Goal: Task Accomplishment & Management: Use online tool/utility

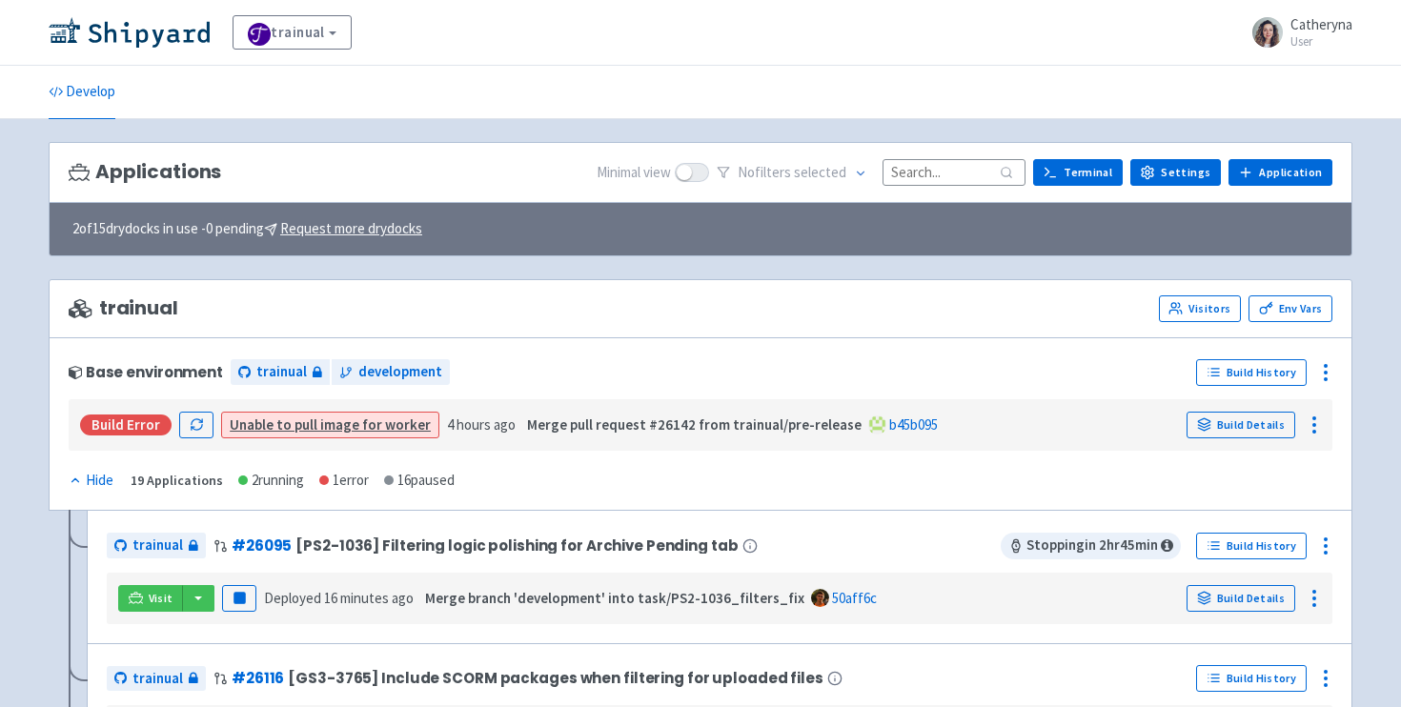
click at [971, 163] on input at bounding box center [954, 172] width 143 height 26
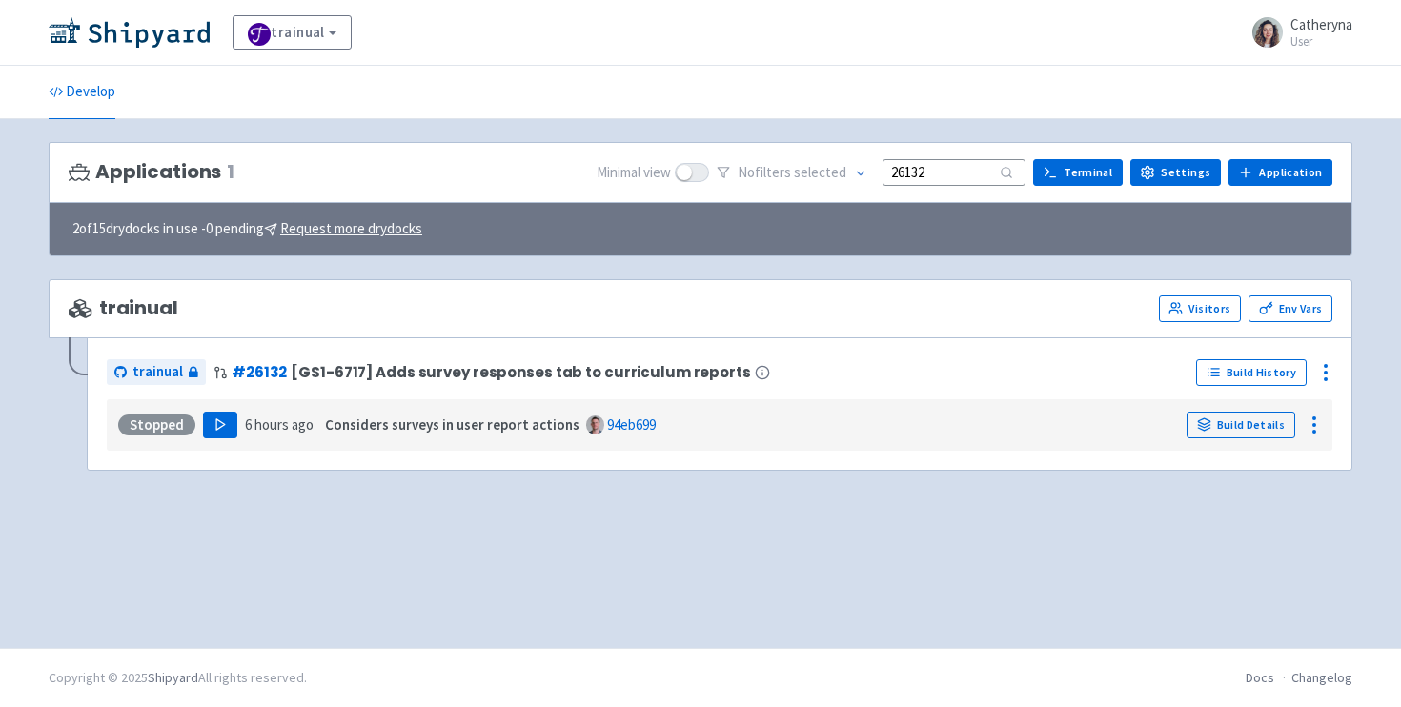
type input "26132"
click at [220, 425] on polygon "button" at bounding box center [220, 424] width 9 height 10
click at [222, 422] on icon "button" at bounding box center [220, 424] width 14 height 14
click at [208, 427] on button "Play" at bounding box center [220, 425] width 34 height 27
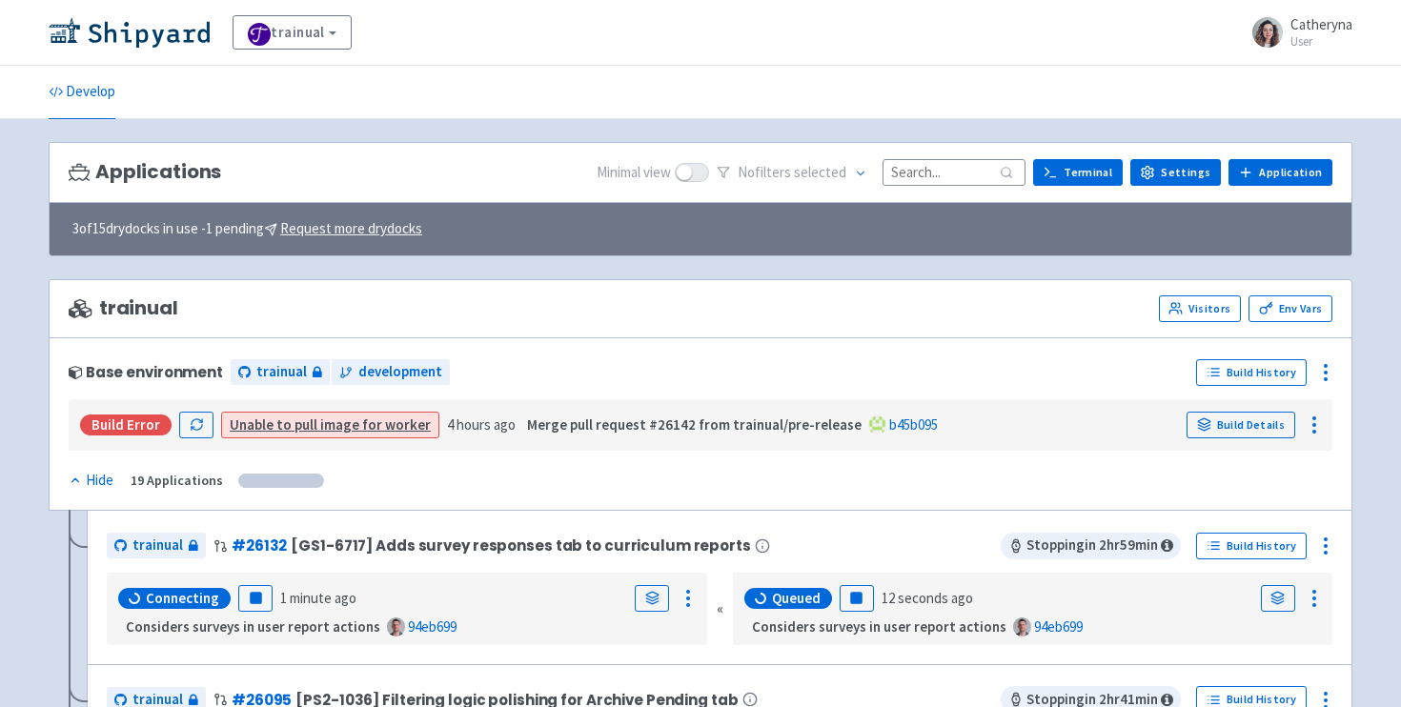
click at [925, 177] on input at bounding box center [954, 172] width 143 height 26
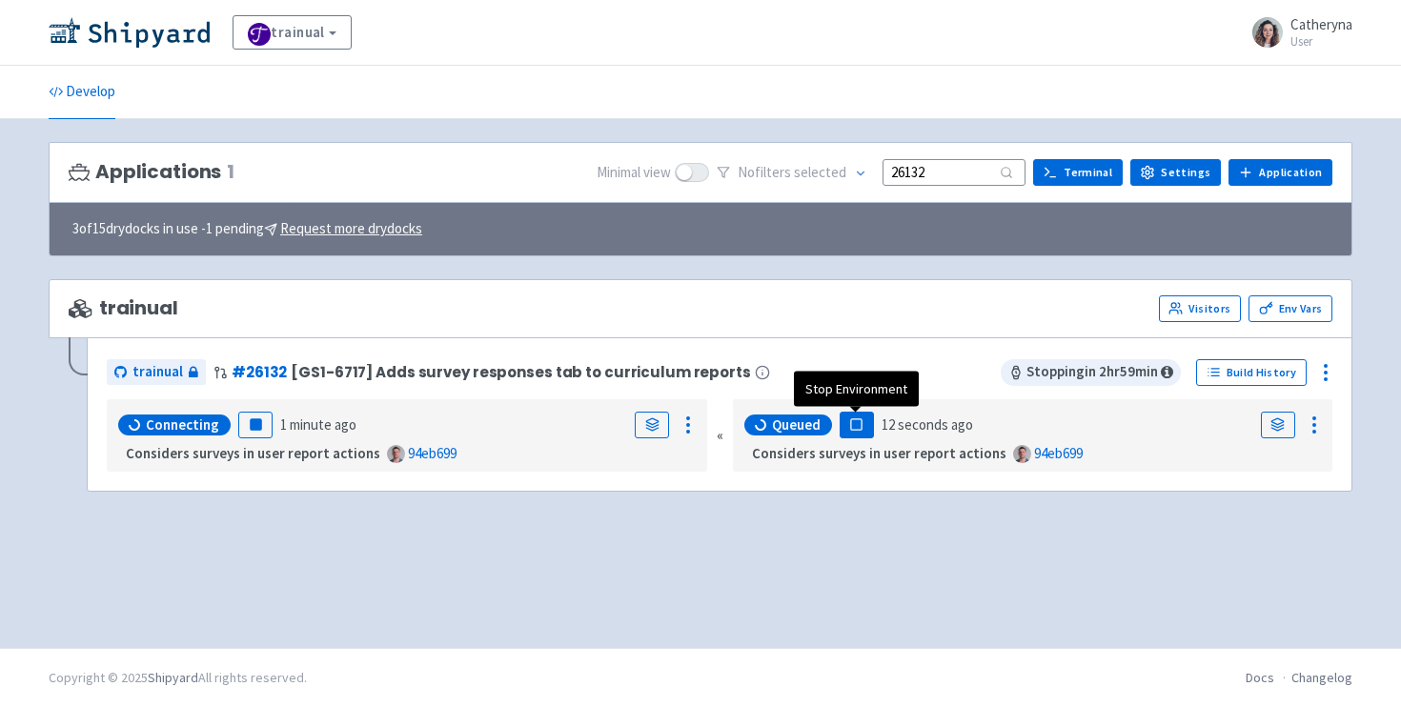
type input "26132"
click at [853, 424] on rect "button" at bounding box center [856, 424] width 10 height 10
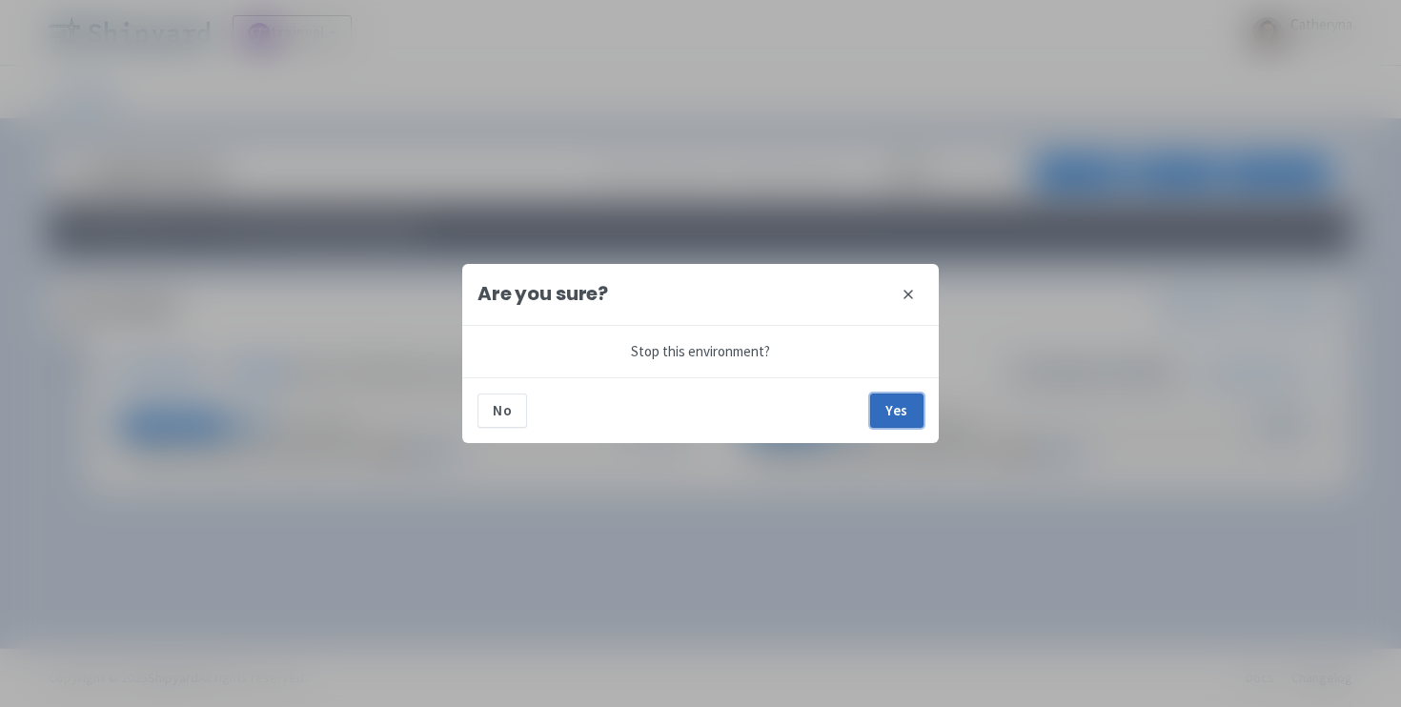
click at [890, 412] on button "Yes" at bounding box center [896, 411] width 53 height 34
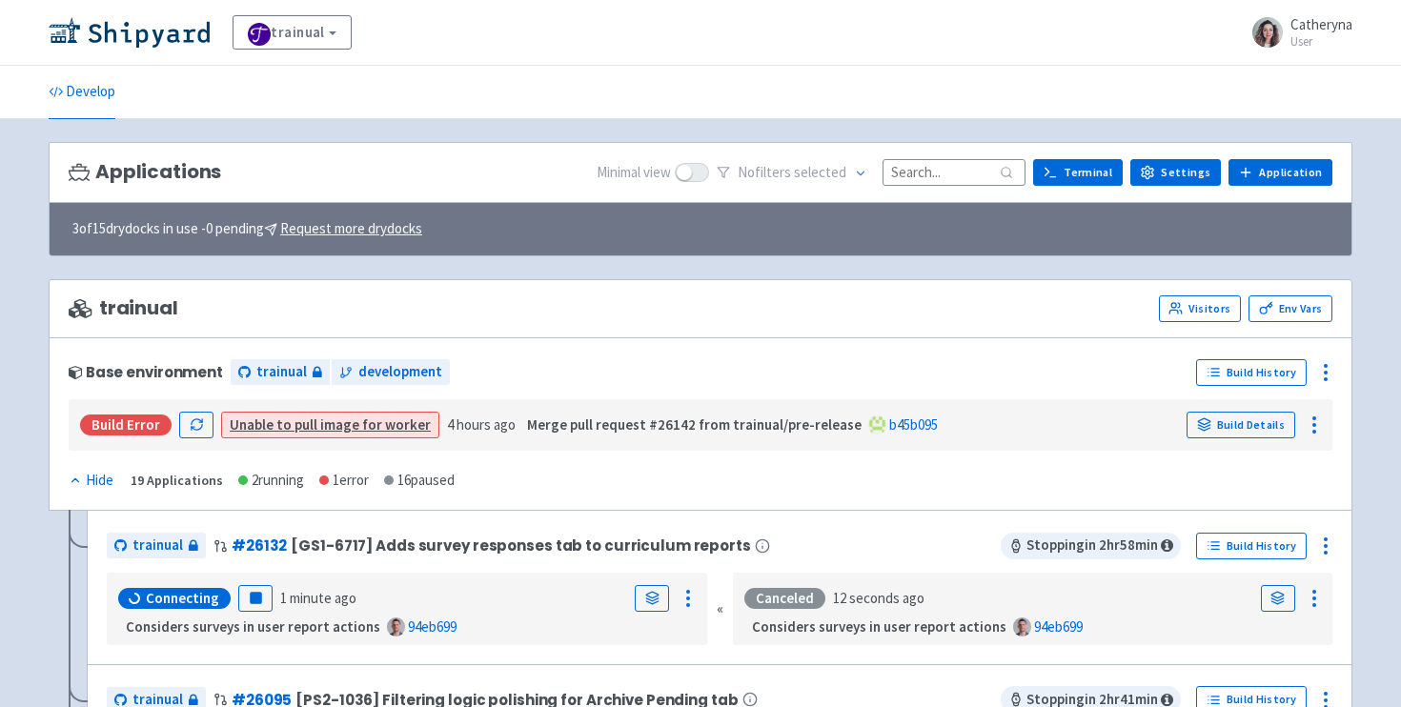
click at [929, 180] on input at bounding box center [954, 172] width 143 height 26
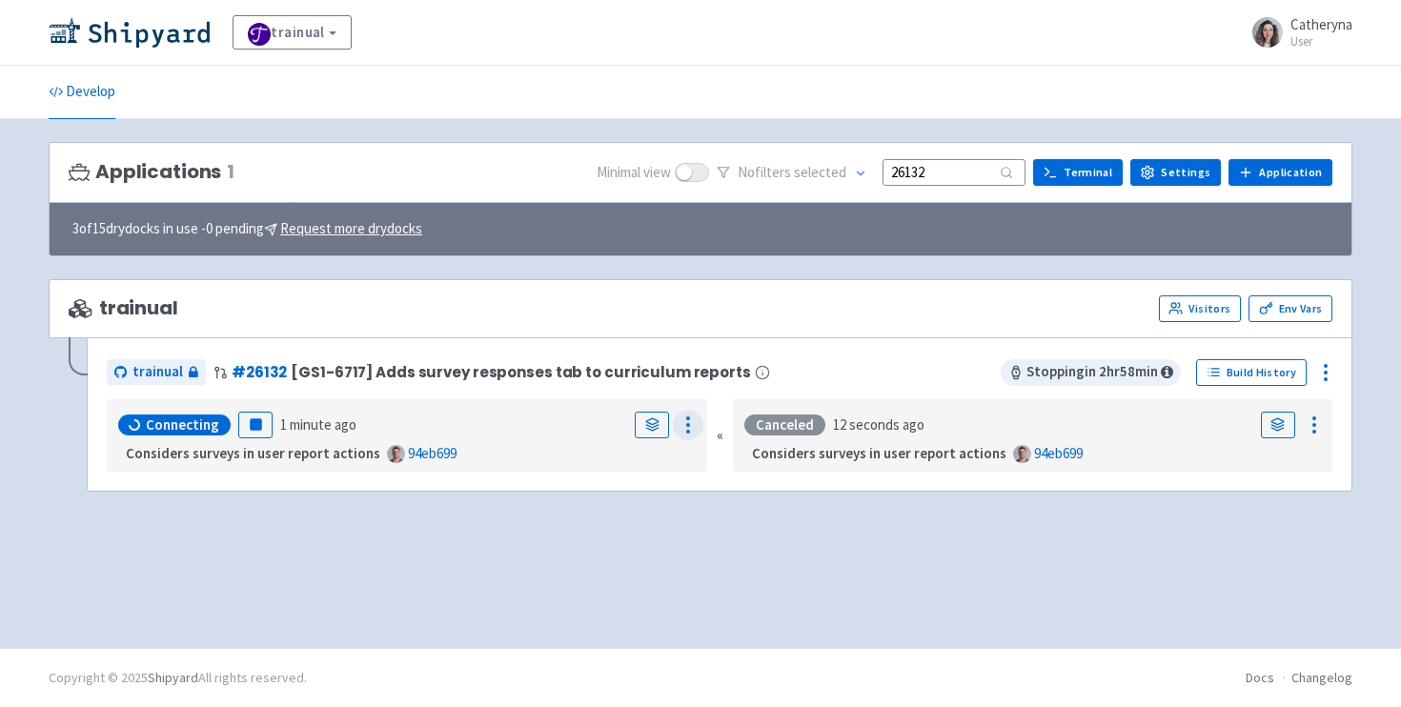
type input "26132"
click at [680, 430] on icon at bounding box center [688, 425] width 23 height 23
click at [388, 552] on div "Applications 1 Minimal view No filter s selected 26132 Terminal Settings Applic…" at bounding box center [701, 383] width 1304 height 483
click at [692, 416] on icon at bounding box center [688, 425] width 23 height 23
click at [471, 536] on div "Applications 1 Minimal view No filter s selected 26132 Terminal Settings Applic…" at bounding box center [701, 383] width 1304 height 483
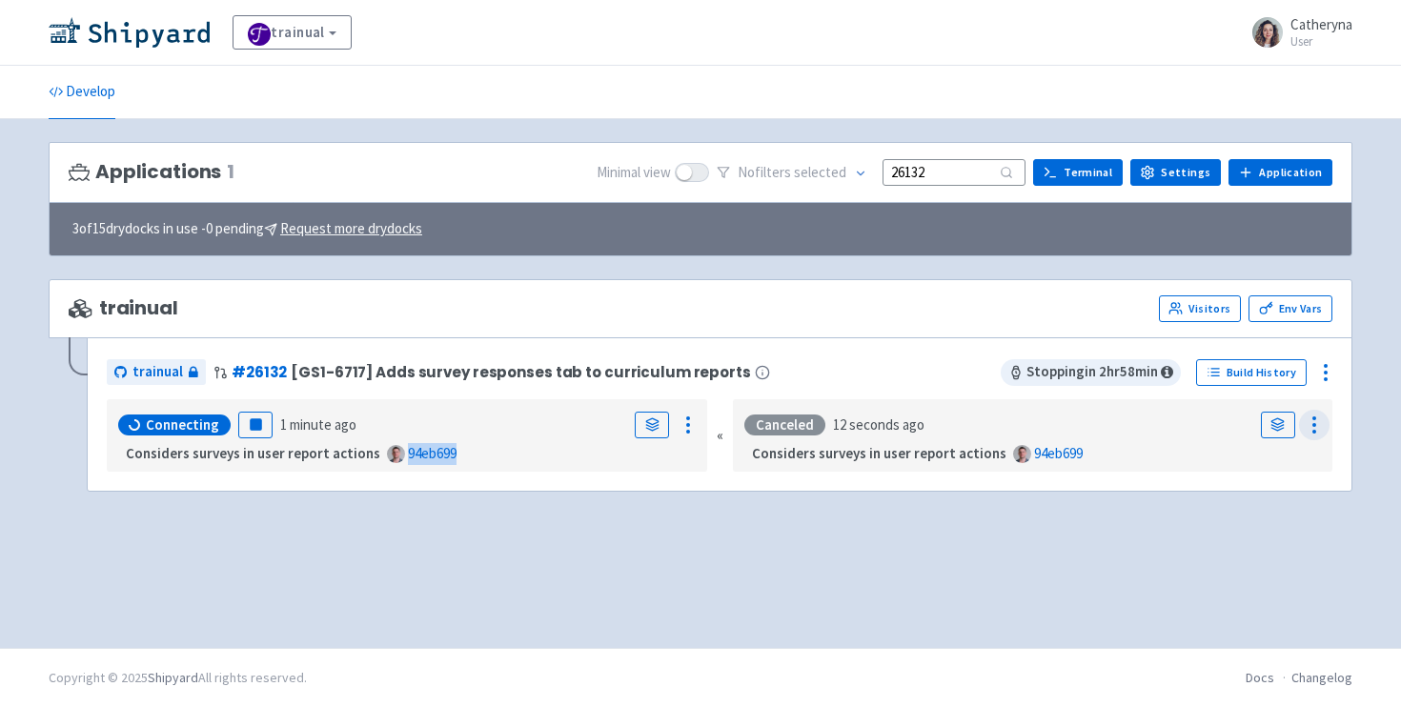
click at [1321, 434] on icon at bounding box center [1314, 425] width 23 height 23
click at [1332, 375] on icon at bounding box center [1325, 372] width 23 height 23
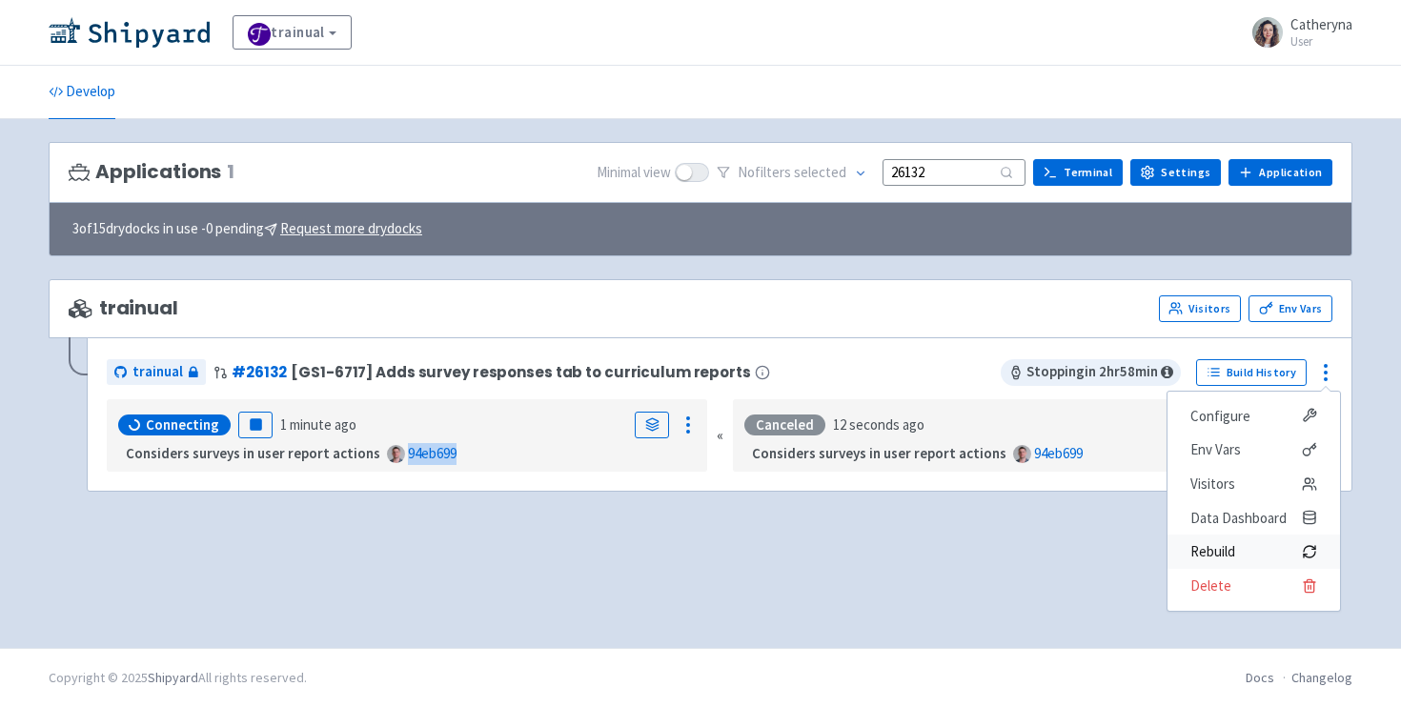
click at [1194, 552] on span "Rebuild" at bounding box center [1212, 551] width 45 height 27
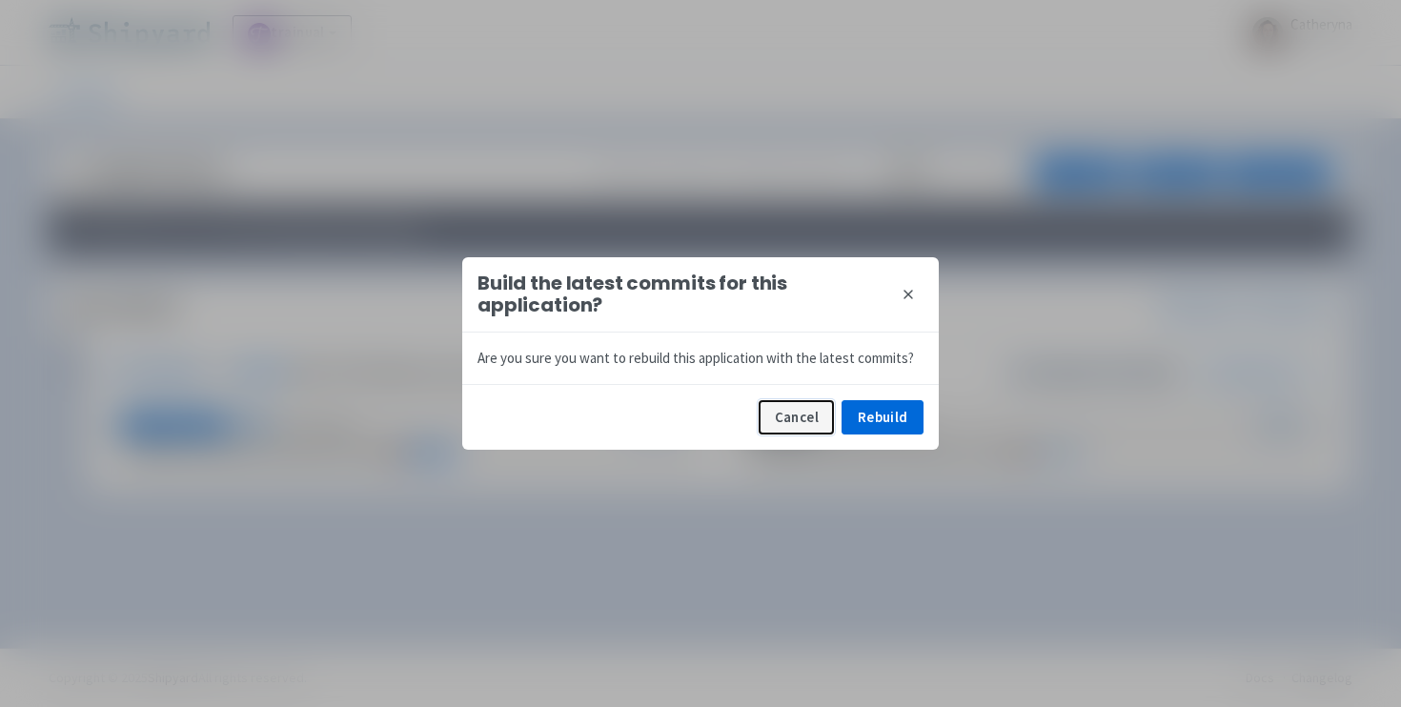
click at [782, 422] on button "Cancel" at bounding box center [796, 417] width 75 height 34
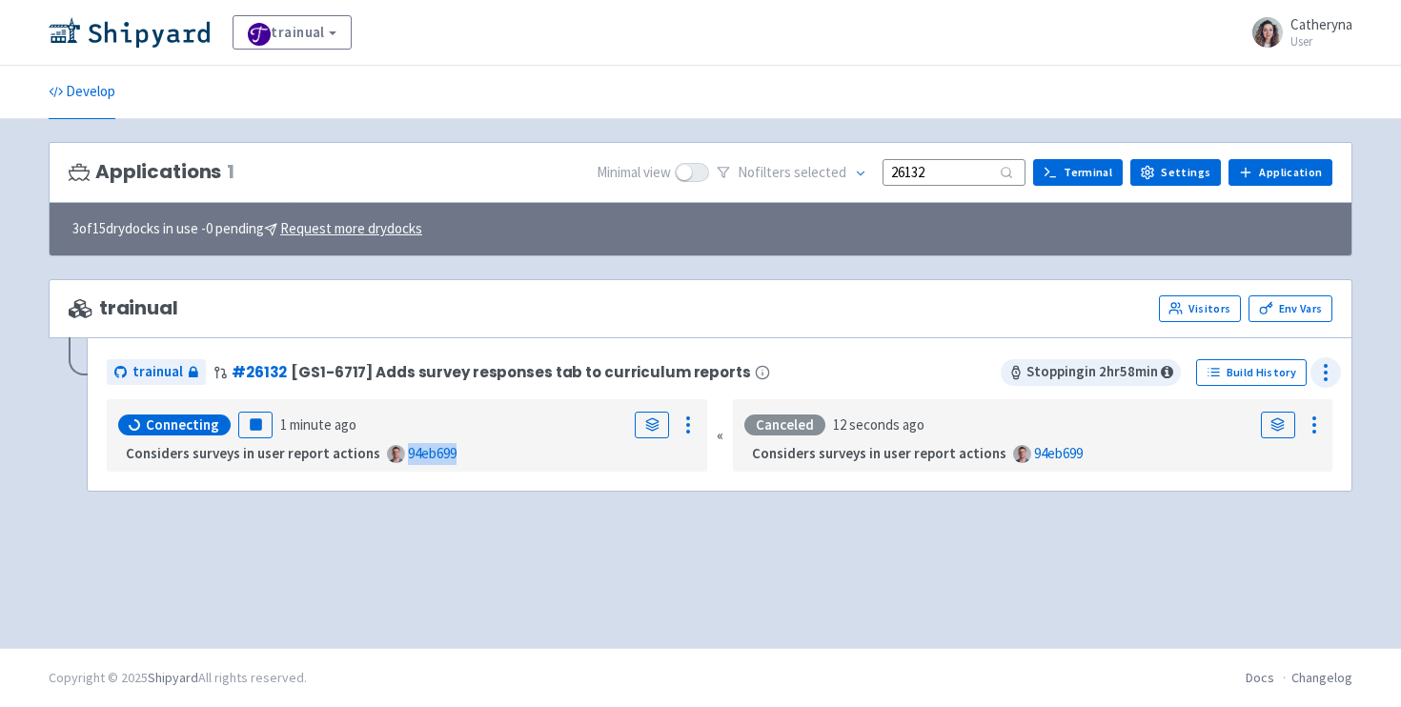
click at [1321, 364] on icon at bounding box center [1325, 372] width 23 height 23
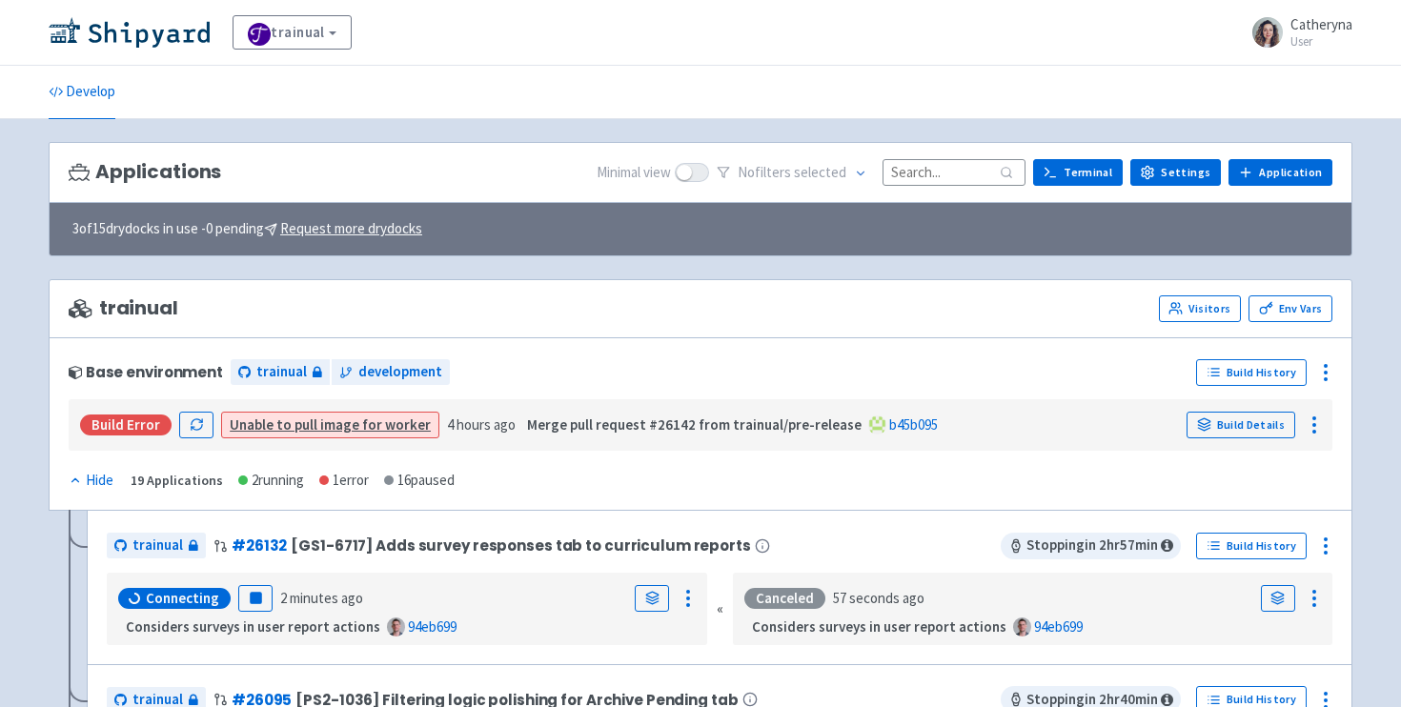
click at [928, 184] on input at bounding box center [954, 172] width 143 height 26
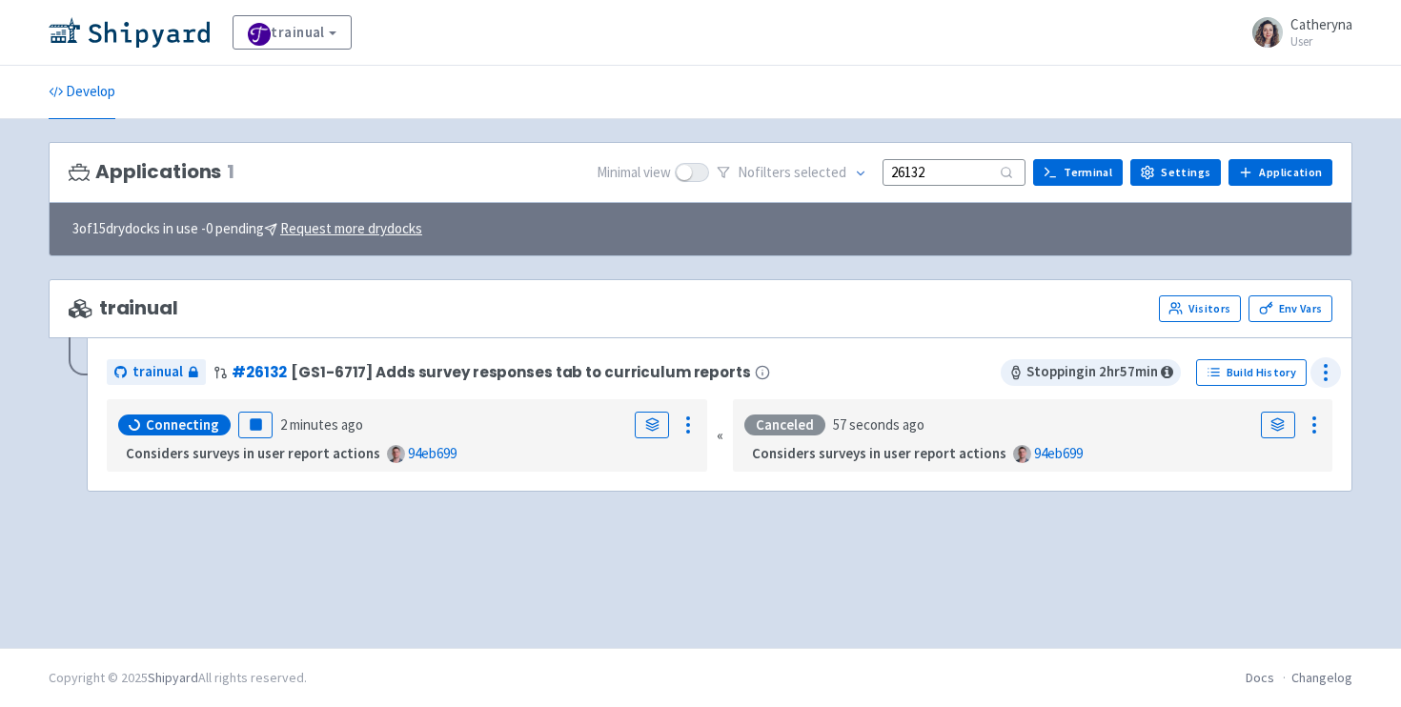
type input "26132"
click at [1331, 366] on icon at bounding box center [1325, 372] width 23 height 23
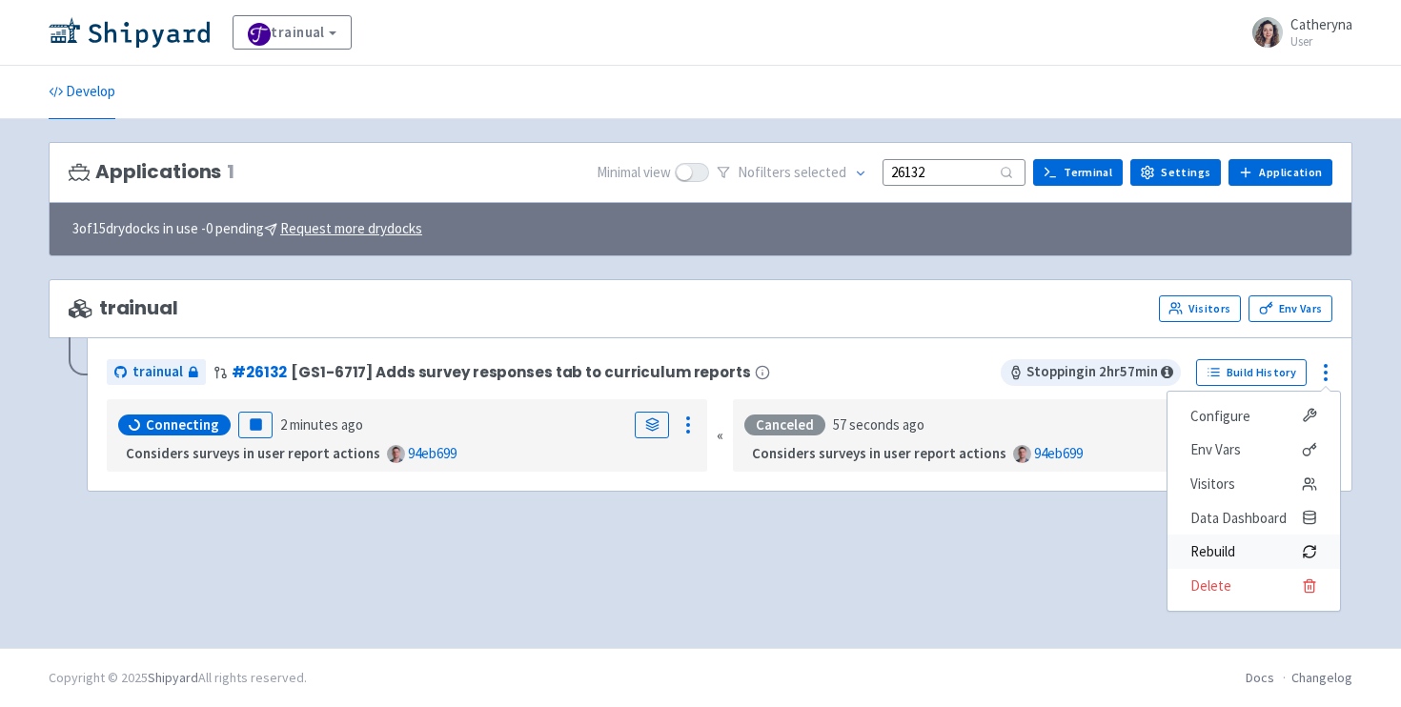
click at [1207, 549] on span "Rebuild" at bounding box center [1212, 551] width 45 height 27
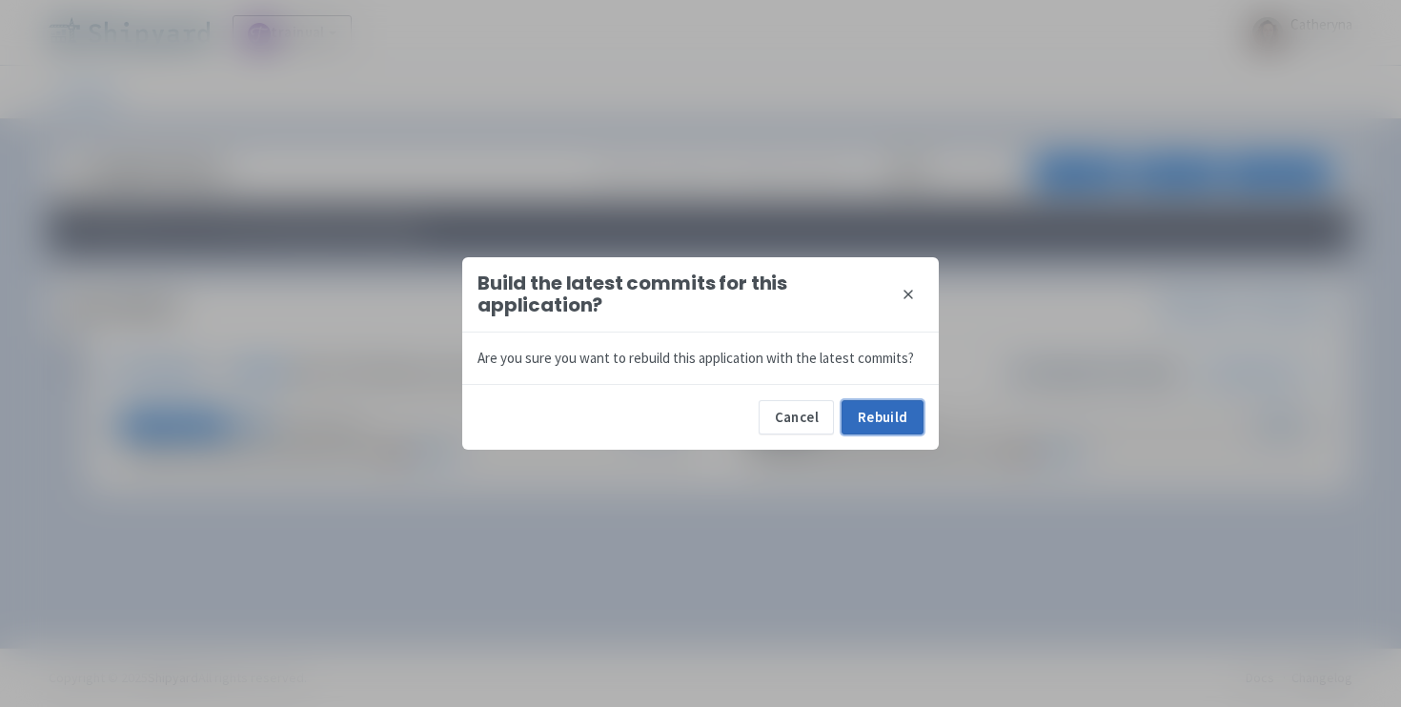
click at [873, 417] on button "Rebuild" at bounding box center [883, 417] width 82 height 34
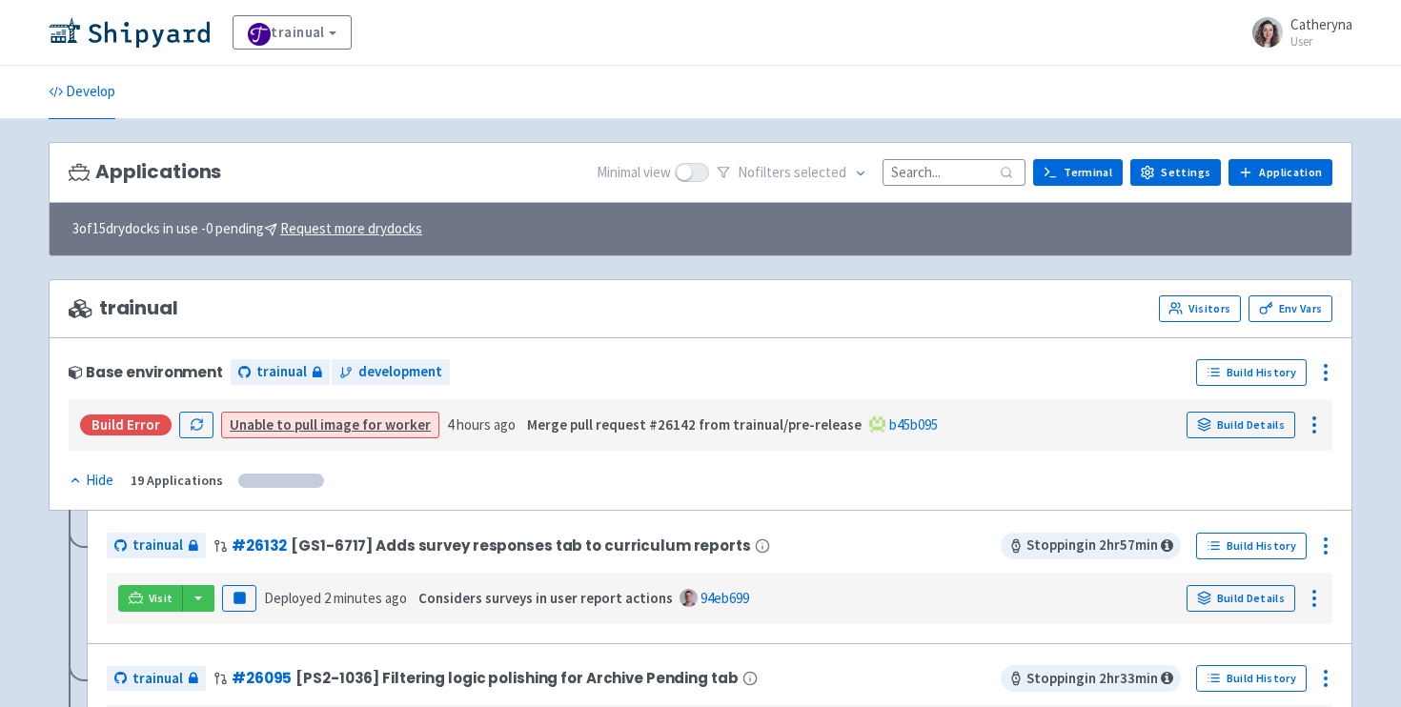
click at [926, 172] on input at bounding box center [954, 172] width 143 height 26
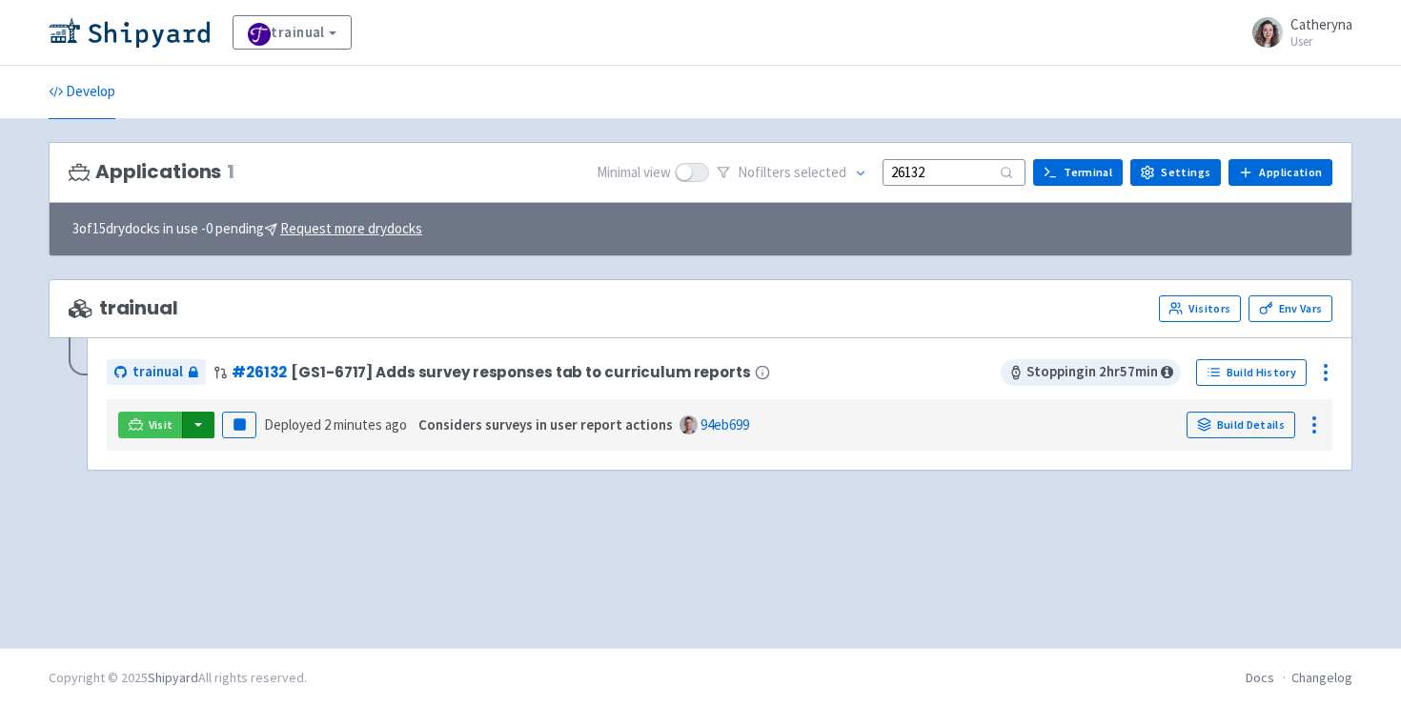
type input "26132"
click at [198, 425] on button "button" at bounding box center [198, 425] width 32 height 27
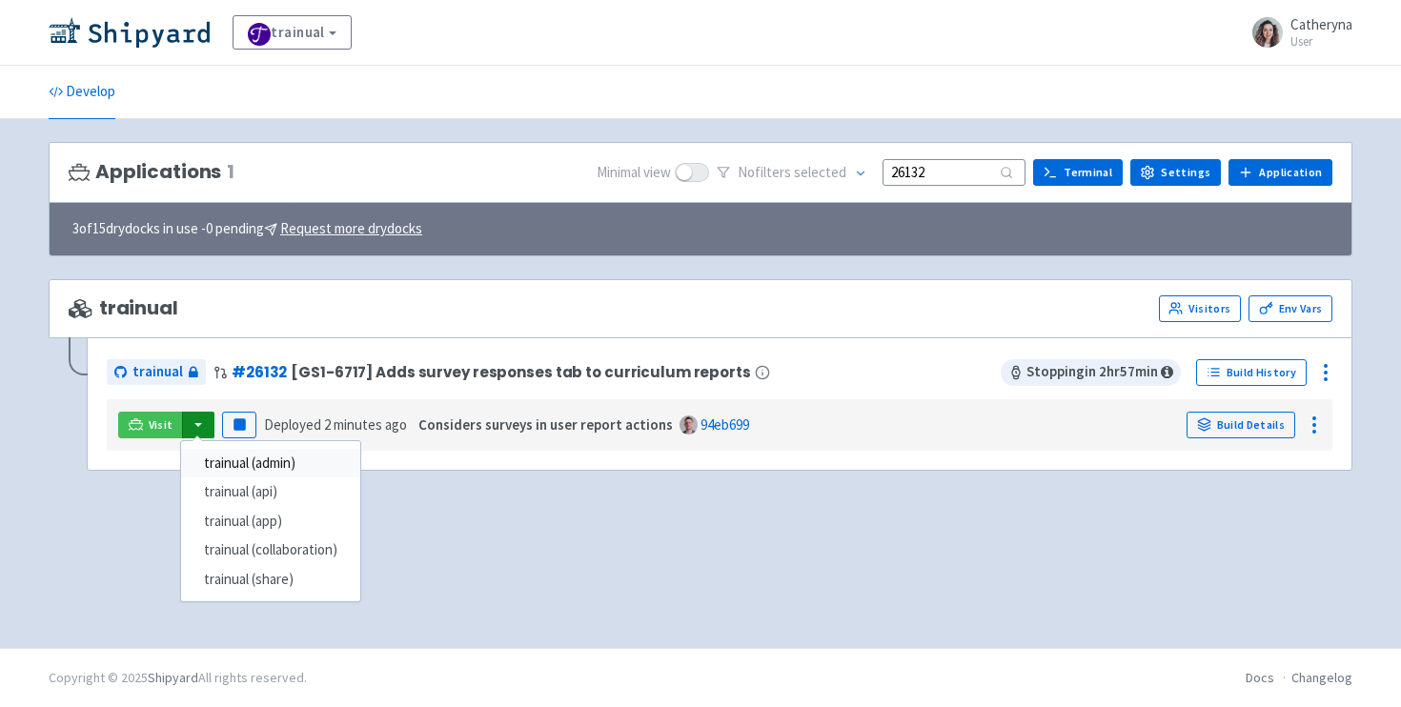
click at [285, 464] on link "trainual (admin)" at bounding box center [270, 464] width 179 height 30
